Goal: Navigation & Orientation: Find specific page/section

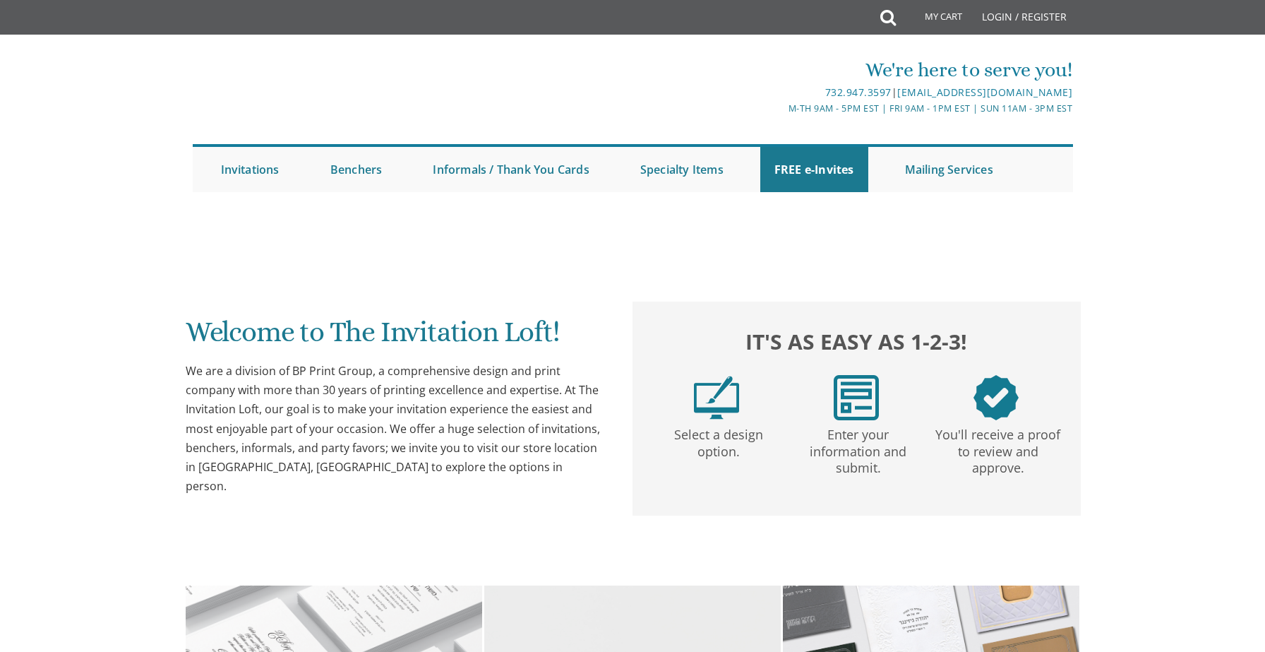
scroll to position [419, 0]
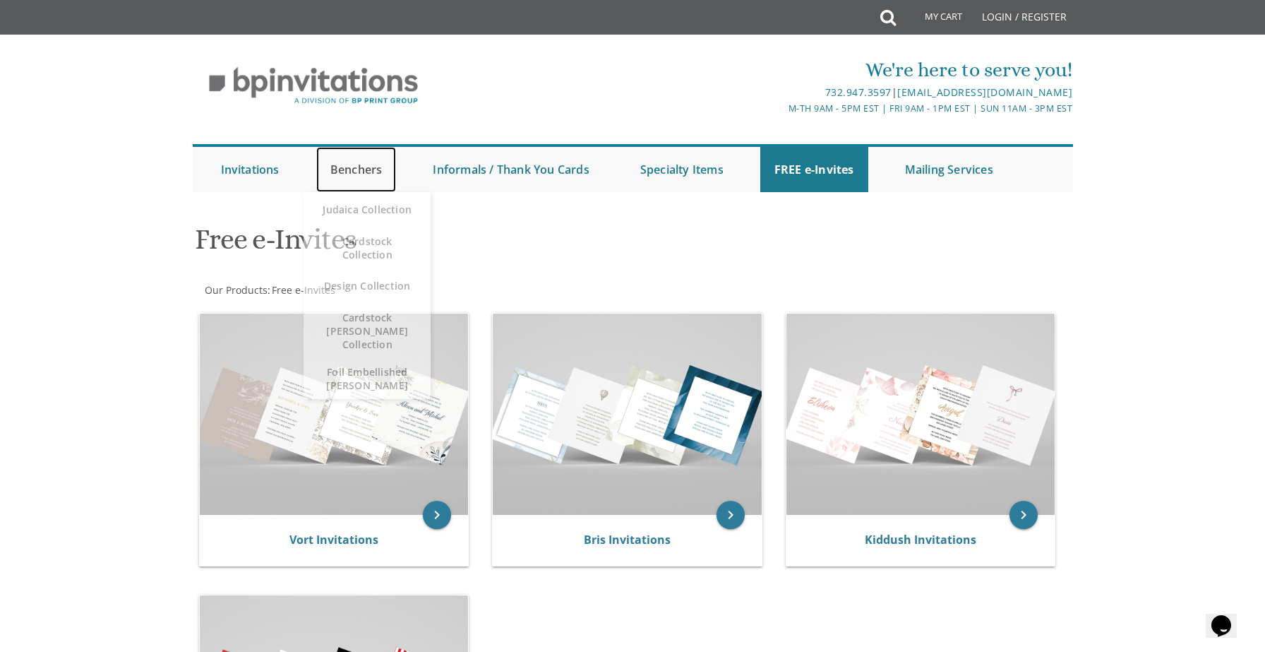
click at [347, 173] on link "Benchers" at bounding box center [356, 169] width 80 height 45
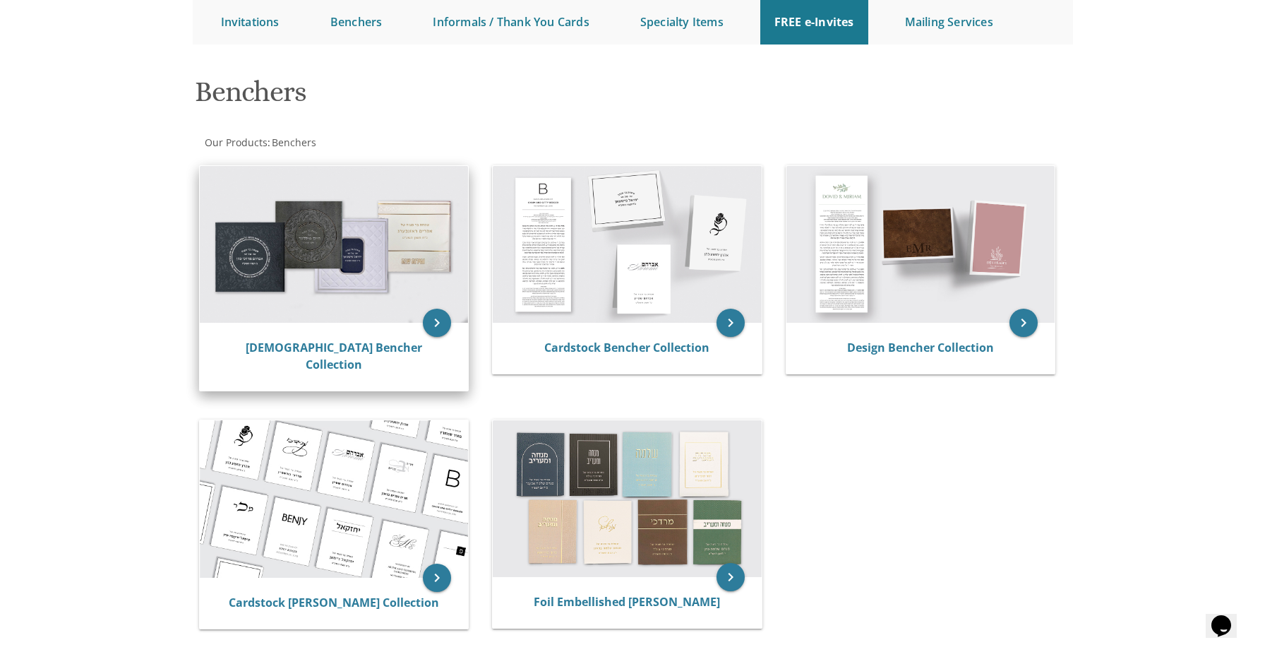
scroll to position [148, 0]
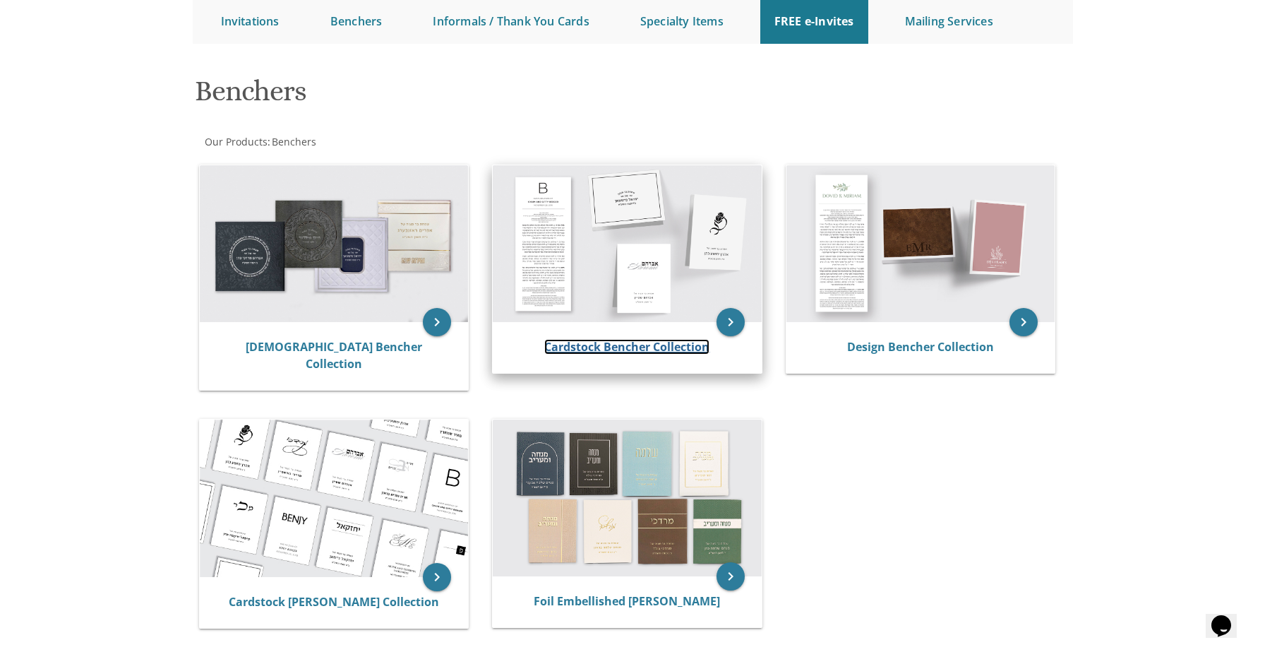
click at [591, 350] on link "Cardstock Bencher Collection" at bounding box center [626, 347] width 165 height 16
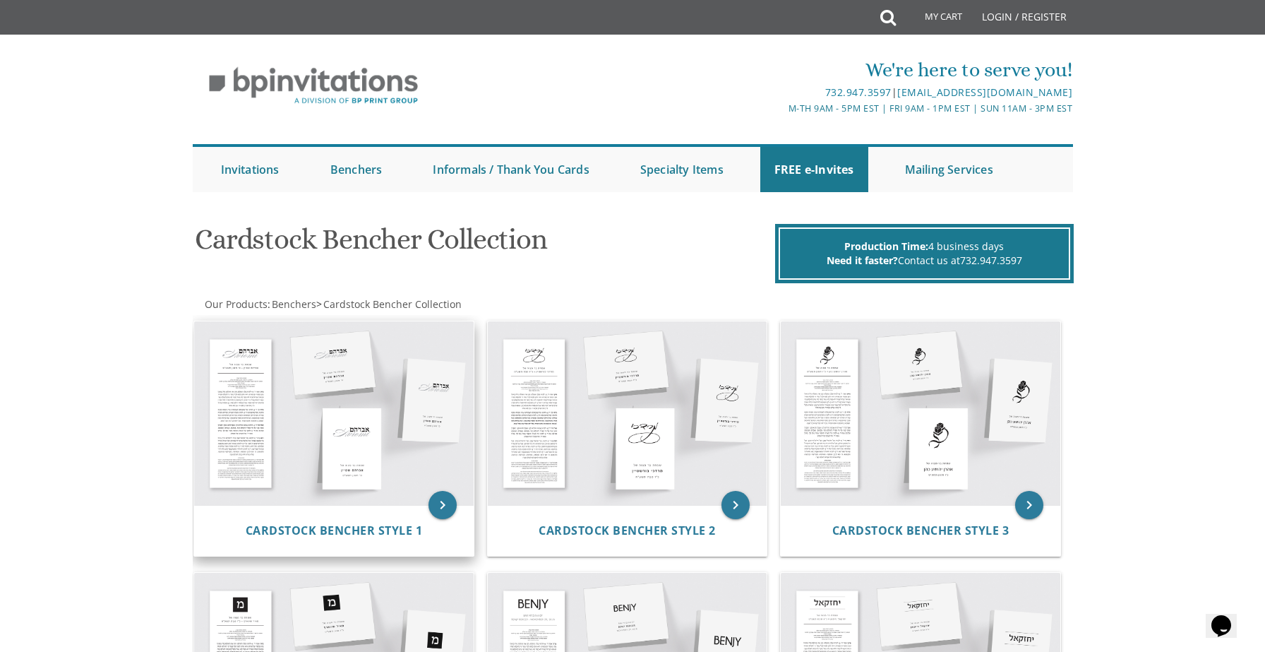
click at [372, 419] on img at bounding box center [334, 413] width 280 height 184
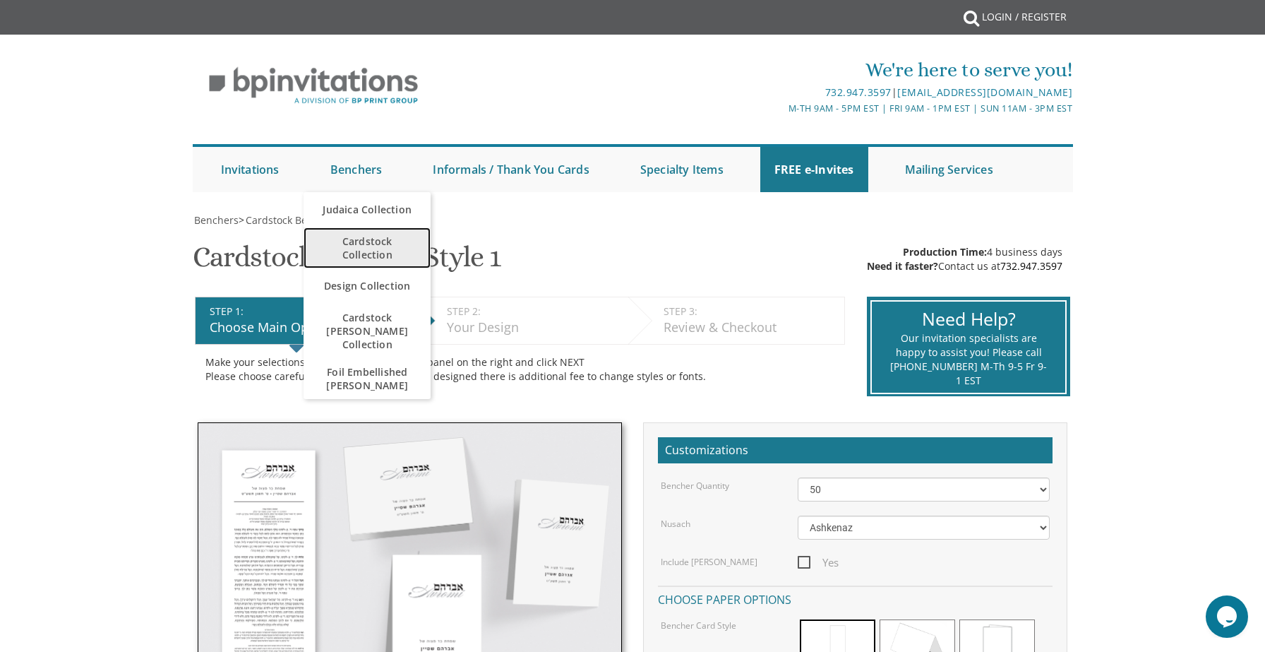
click at [371, 251] on span "Cardstock Collection" at bounding box center [367, 247] width 99 height 41
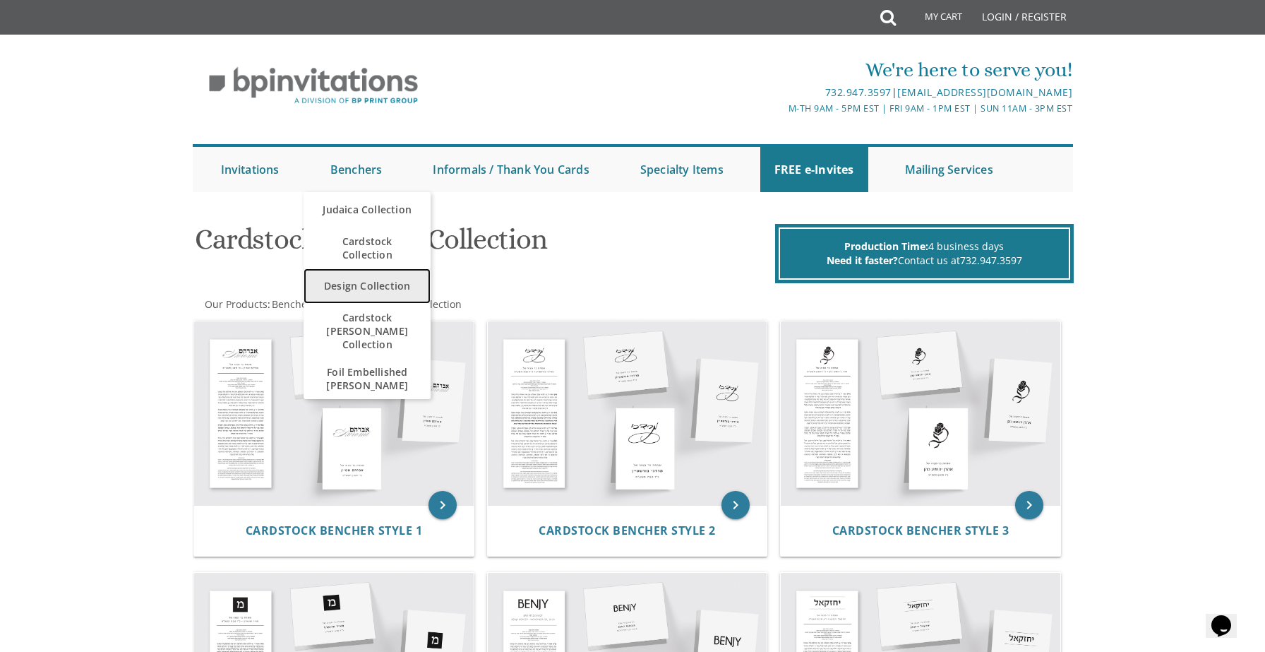
click at [355, 281] on link "Design Collection" at bounding box center [367, 285] width 127 height 35
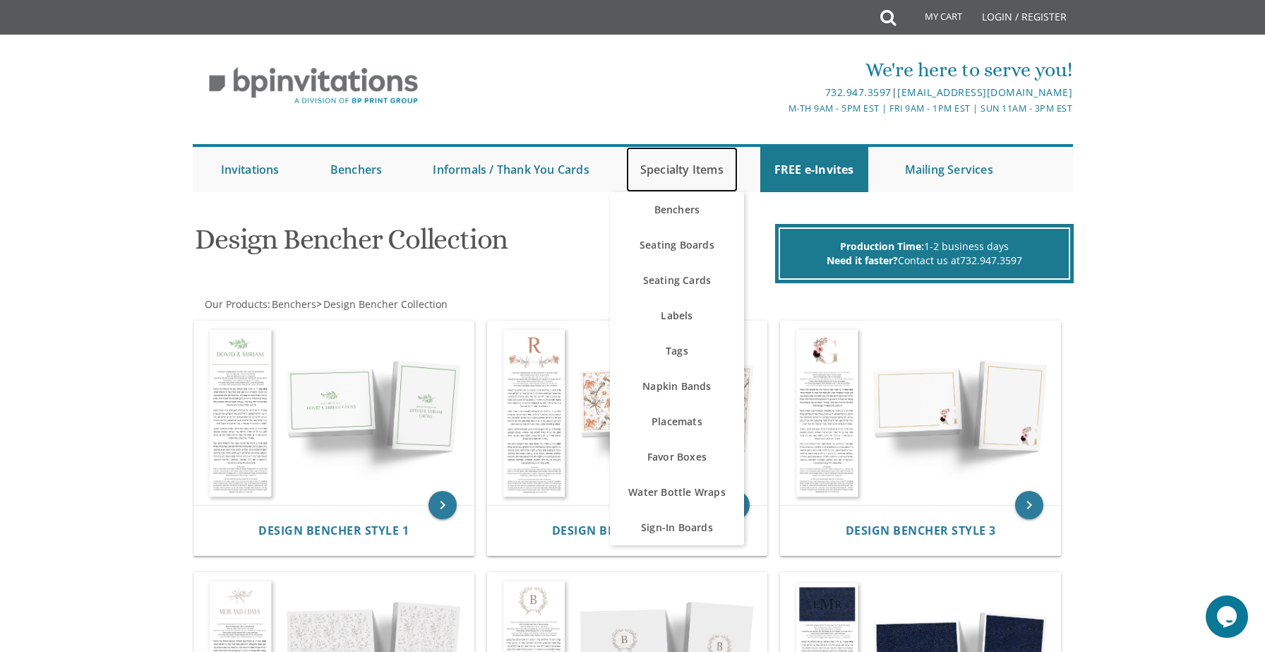
click at [661, 167] on link "Specialty Items" at bounding box center [682, 169] width 112 height 45
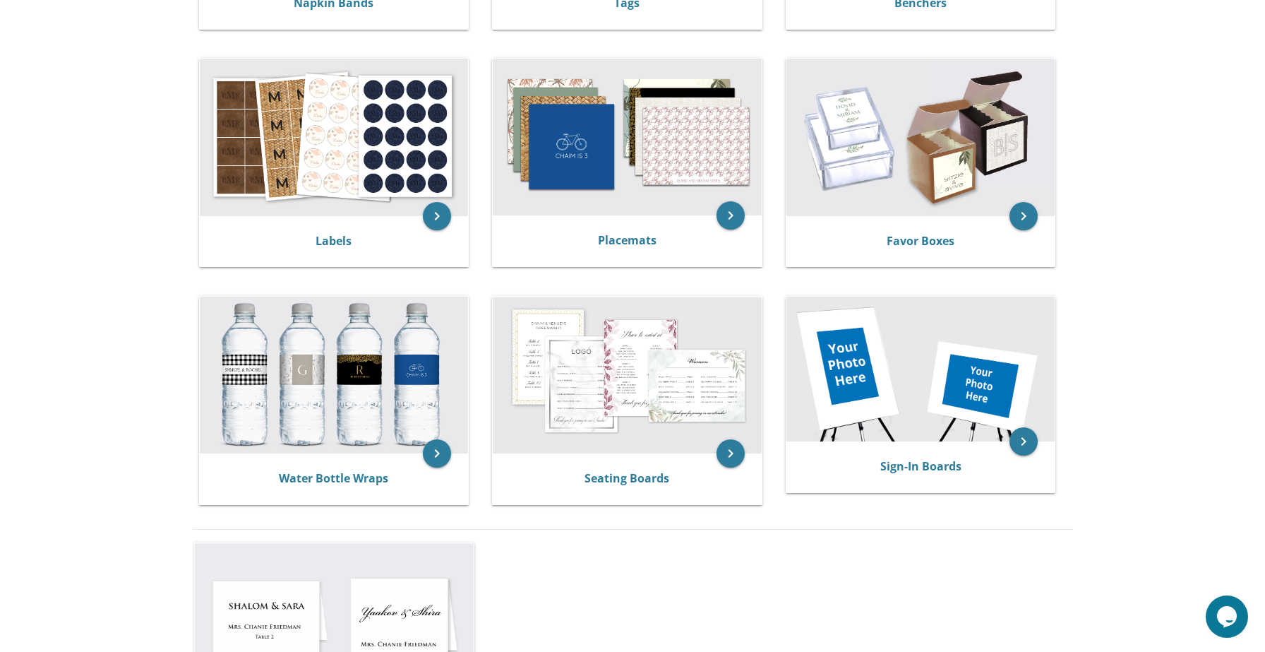
scroll to position [489, 0]
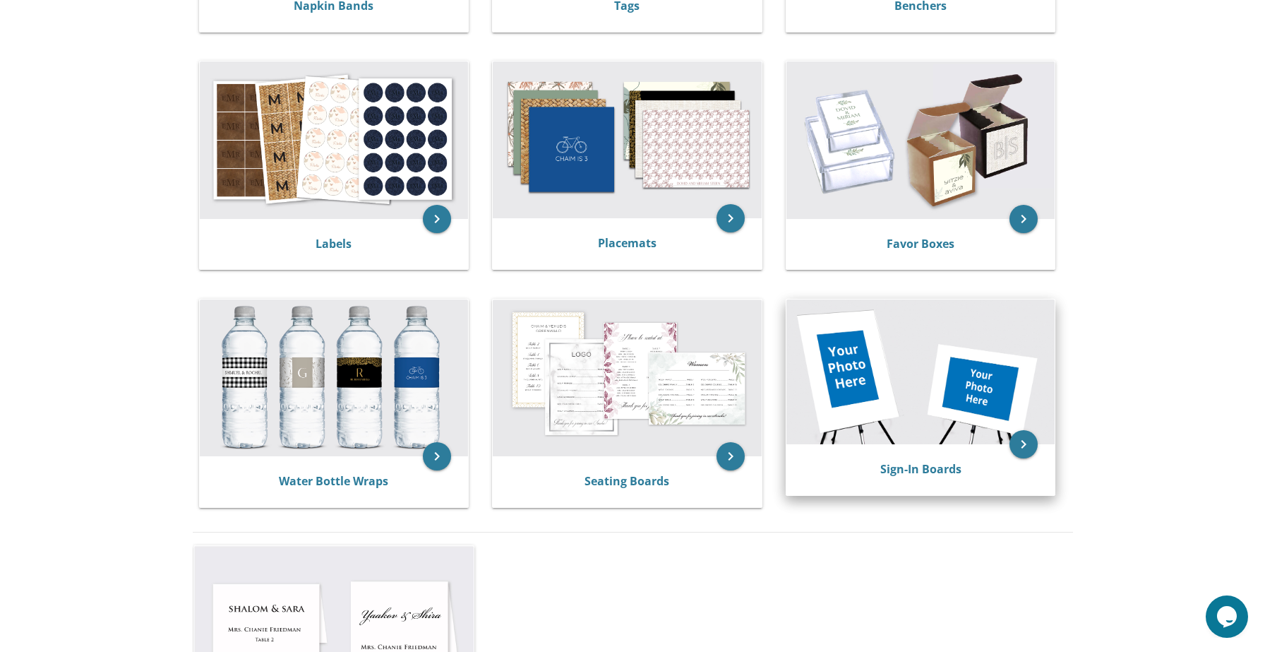
click at [910, 453] on div "Sign-In Boards" at bounding box center [921, 469] width 269 height 51
click at [910, 467] on link "Sign-In Boards" at bounding box center [921, 469] width 81 height 16
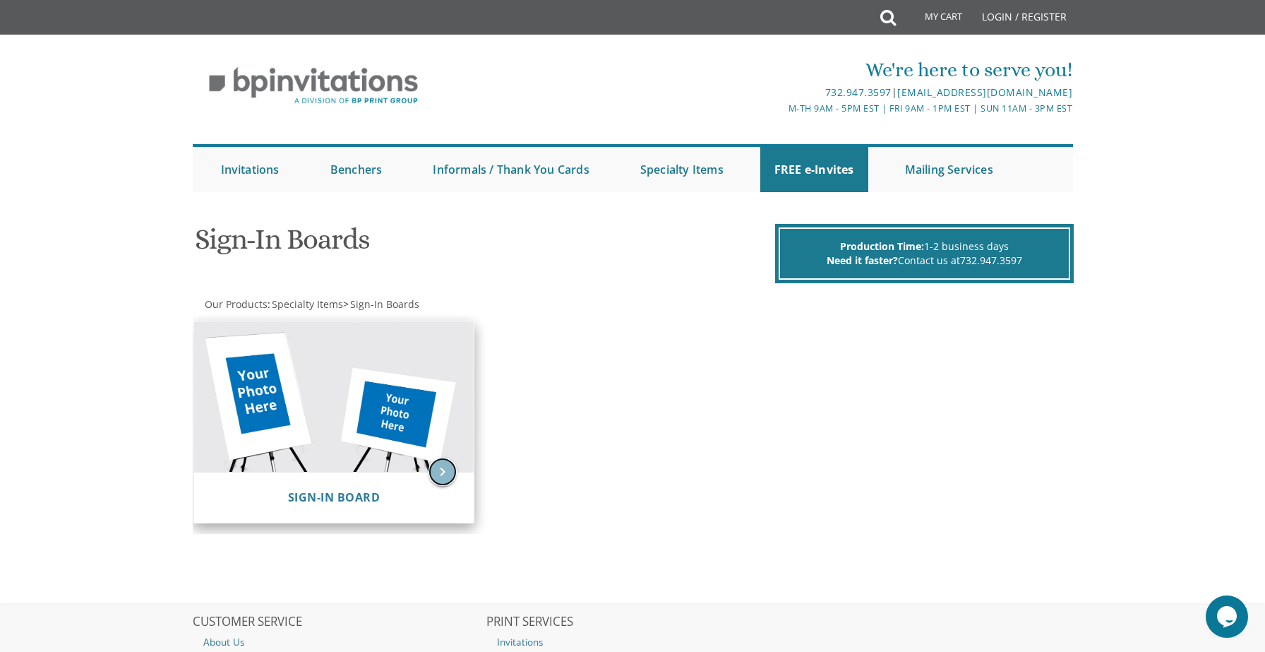
click at [445, 466] on icon "keyboard_arrow_right" at bounding box center [443, 472] width 28 height 28
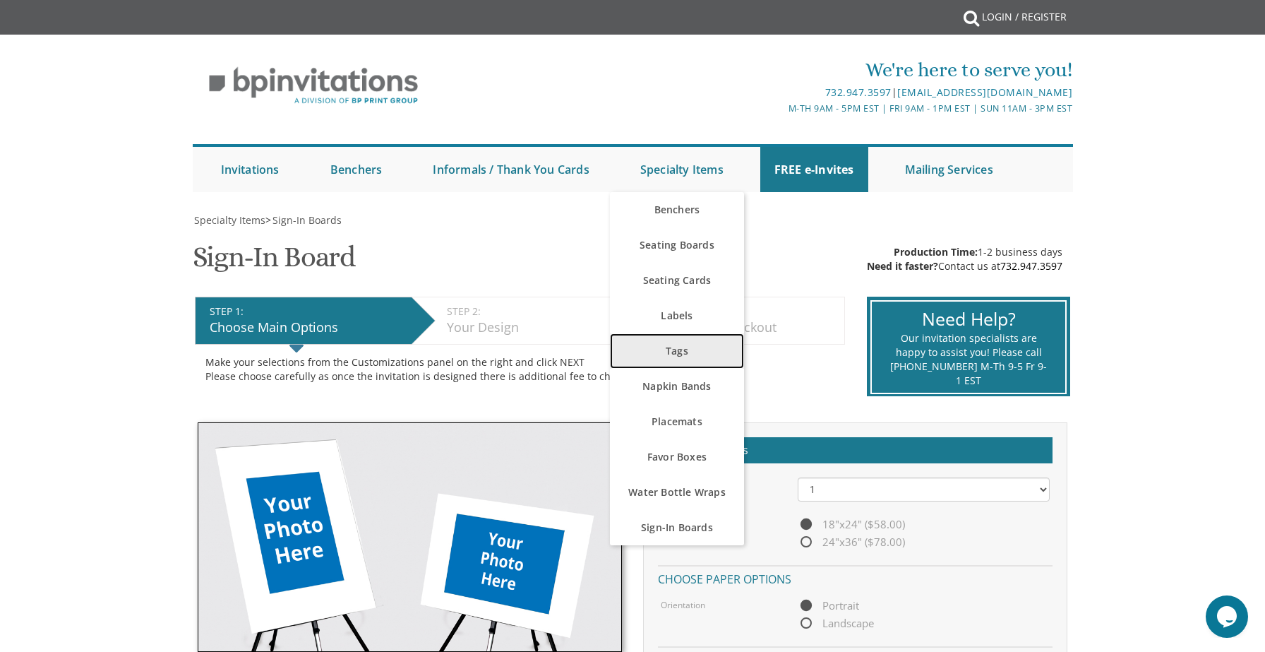
click at [694, 347] on link "Tags" at bounding box center [677, 350] width 134 height 35
